Goal: Transaction & Acquisition: Purchase product/service

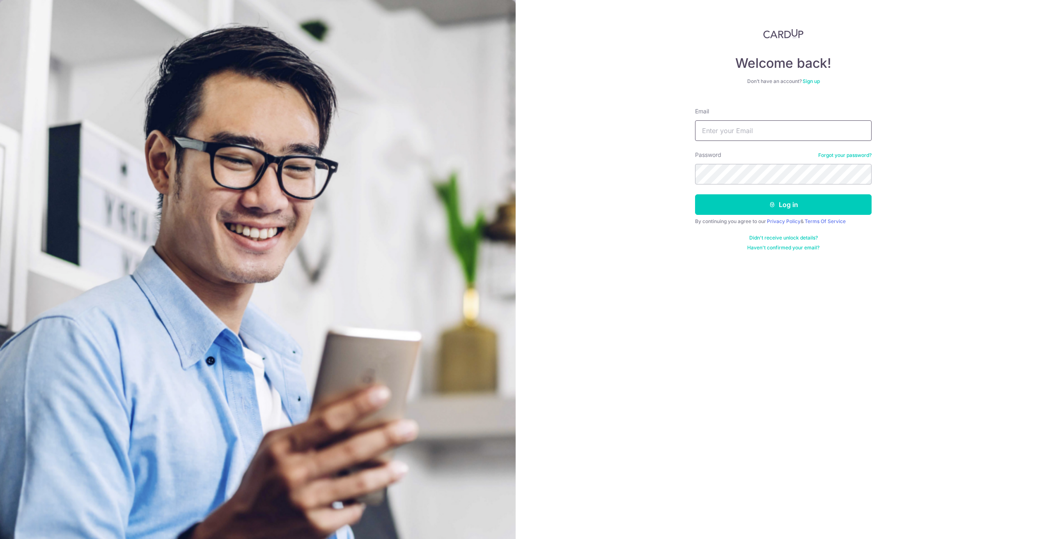
type input "[EMAIL_ADDRESS][DOMAIN_NAME]"
click at [805, 204] on button "Log in" at bounding box center [783, 204] width 177 height 21
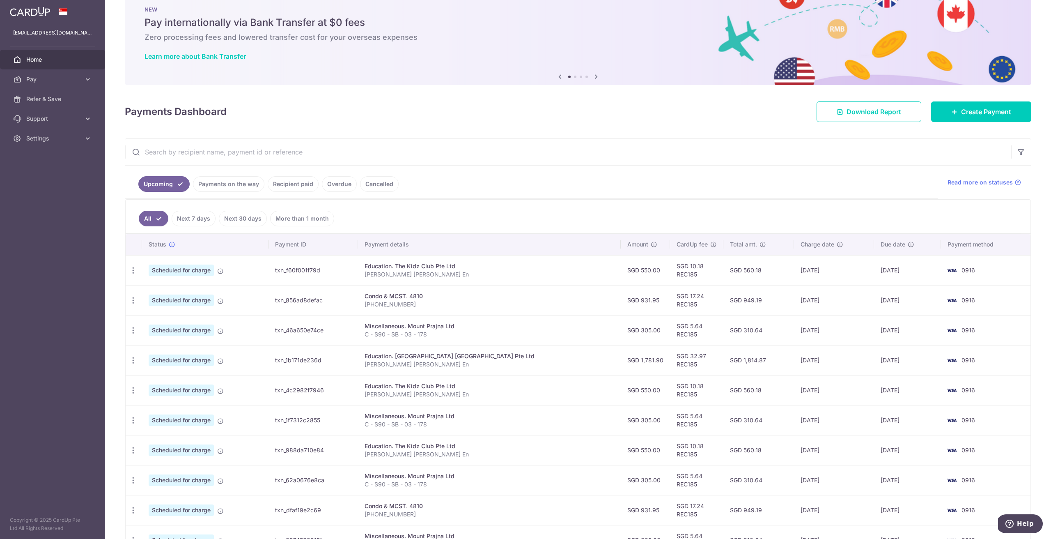
scroll to position [14, 0]
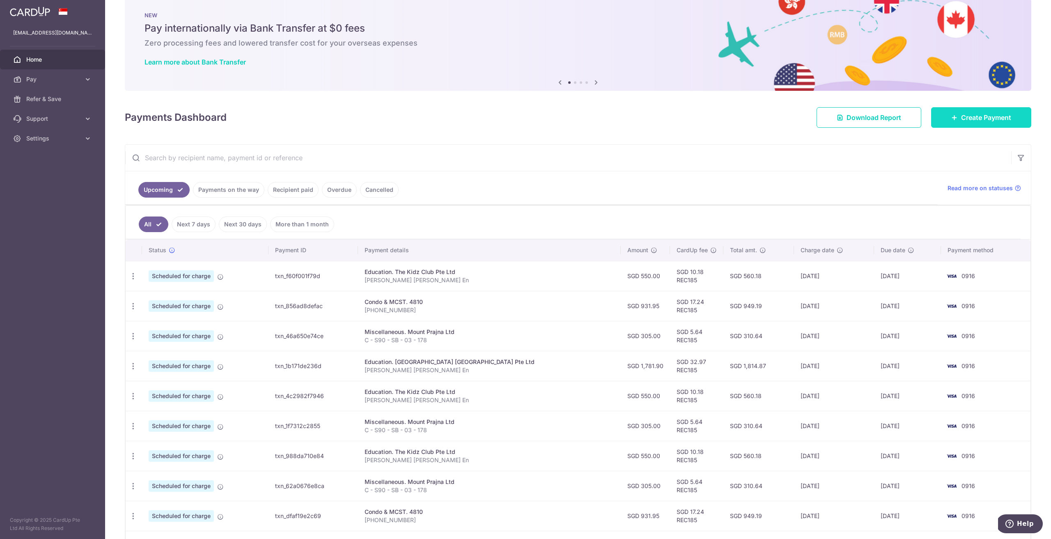
click at [946, 116] on link "Create Payment" at bounding box center [981, 117] width 100 height 21
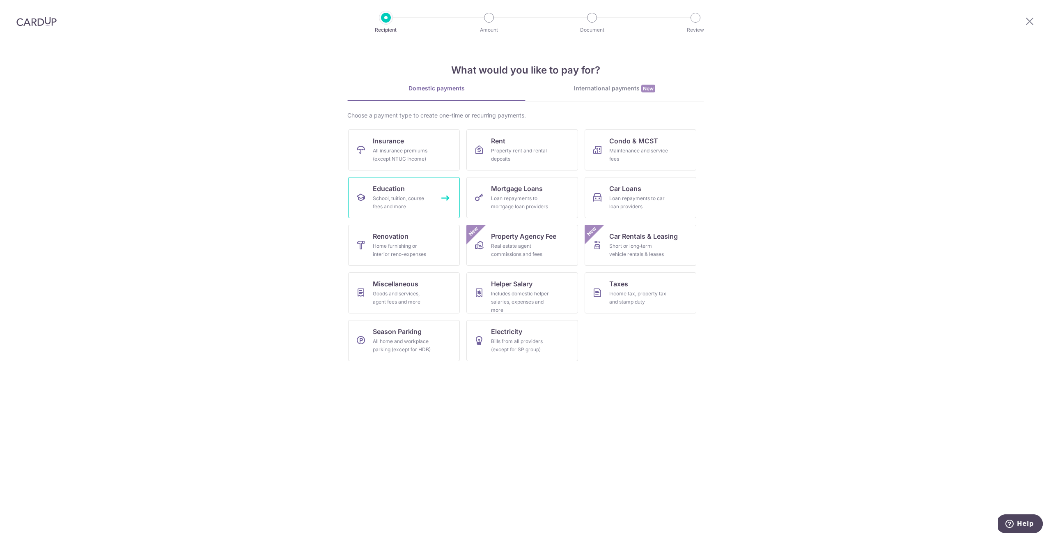
click at [414, 187] on link "Education School, tuition, course fees and more" at bounding box center [404, 197] width 112 height 41
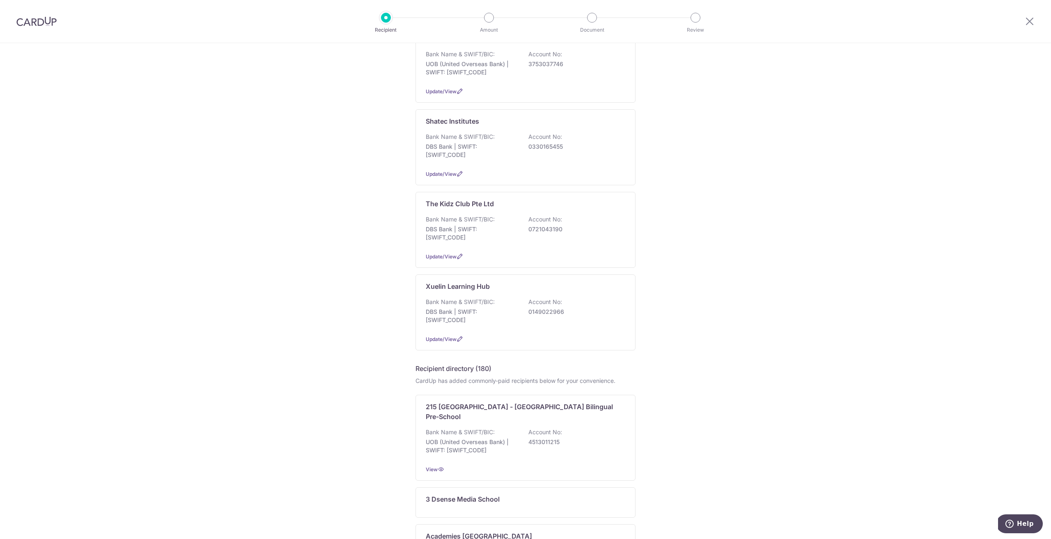
scroll to position [387, 0]
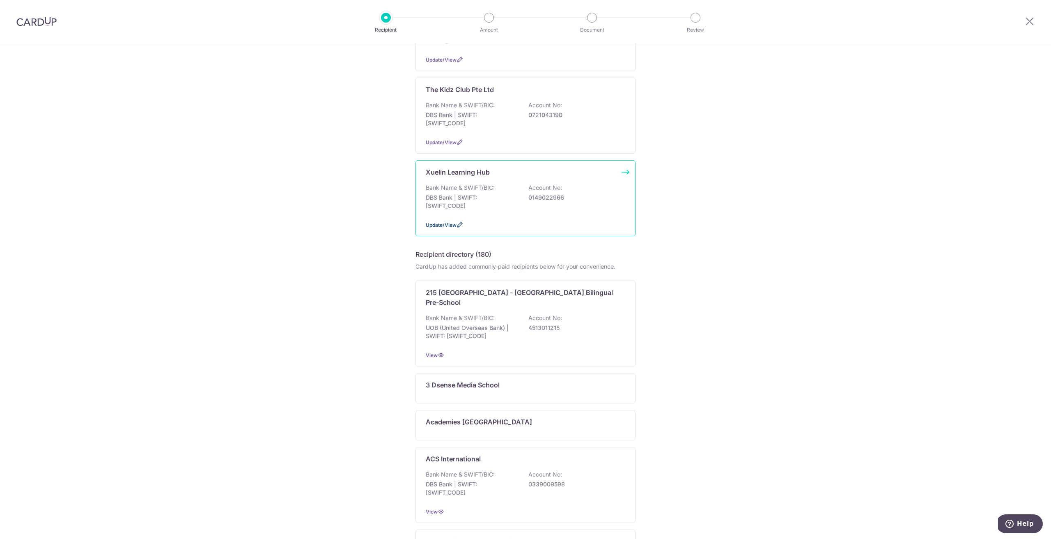
click at [448, 226] on span "Update/View" at bounding box center [441, 225] width 31 height 6
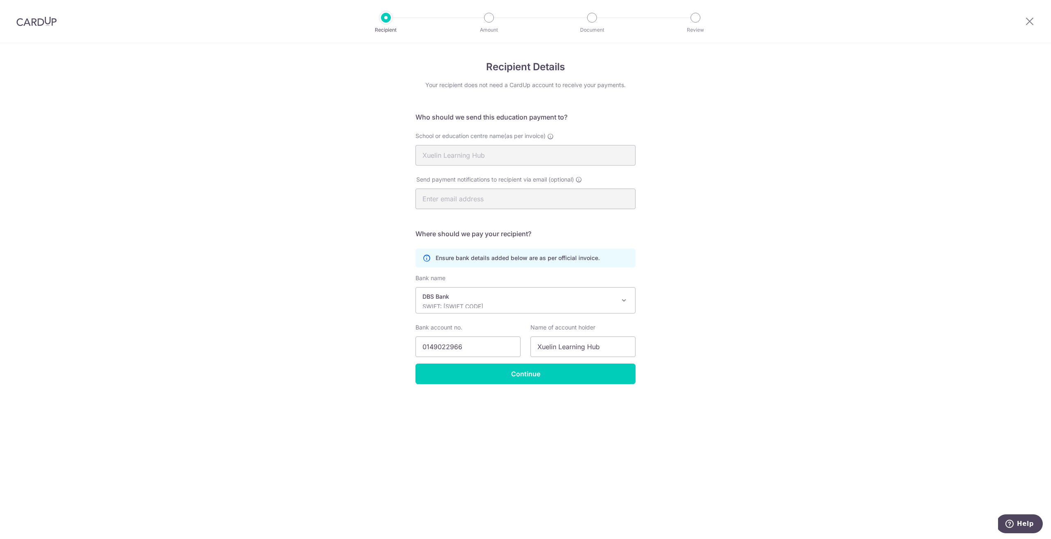
click at [496, 298] on p "DBS Bank" at bounding box center [518, 296] width 193 height 8
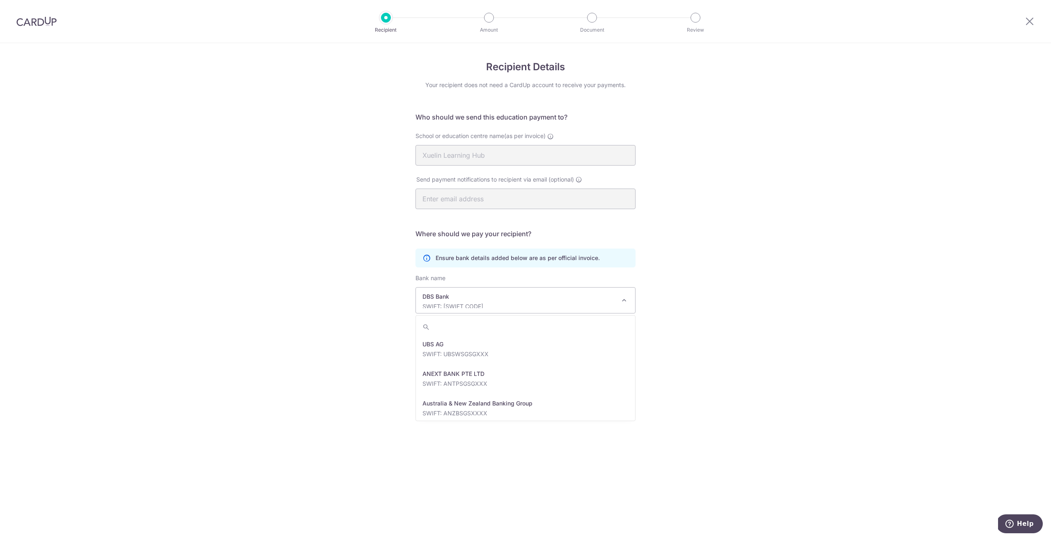
scroll to position [680, 0]
click at [296, 296] on div "Recipient Details Your recipient does not need a CardUp account to receive your…" at bounding box center [525, 290] width 1051 height 495
